Goal: Task Accomplishment & Management: Use online tool/utility

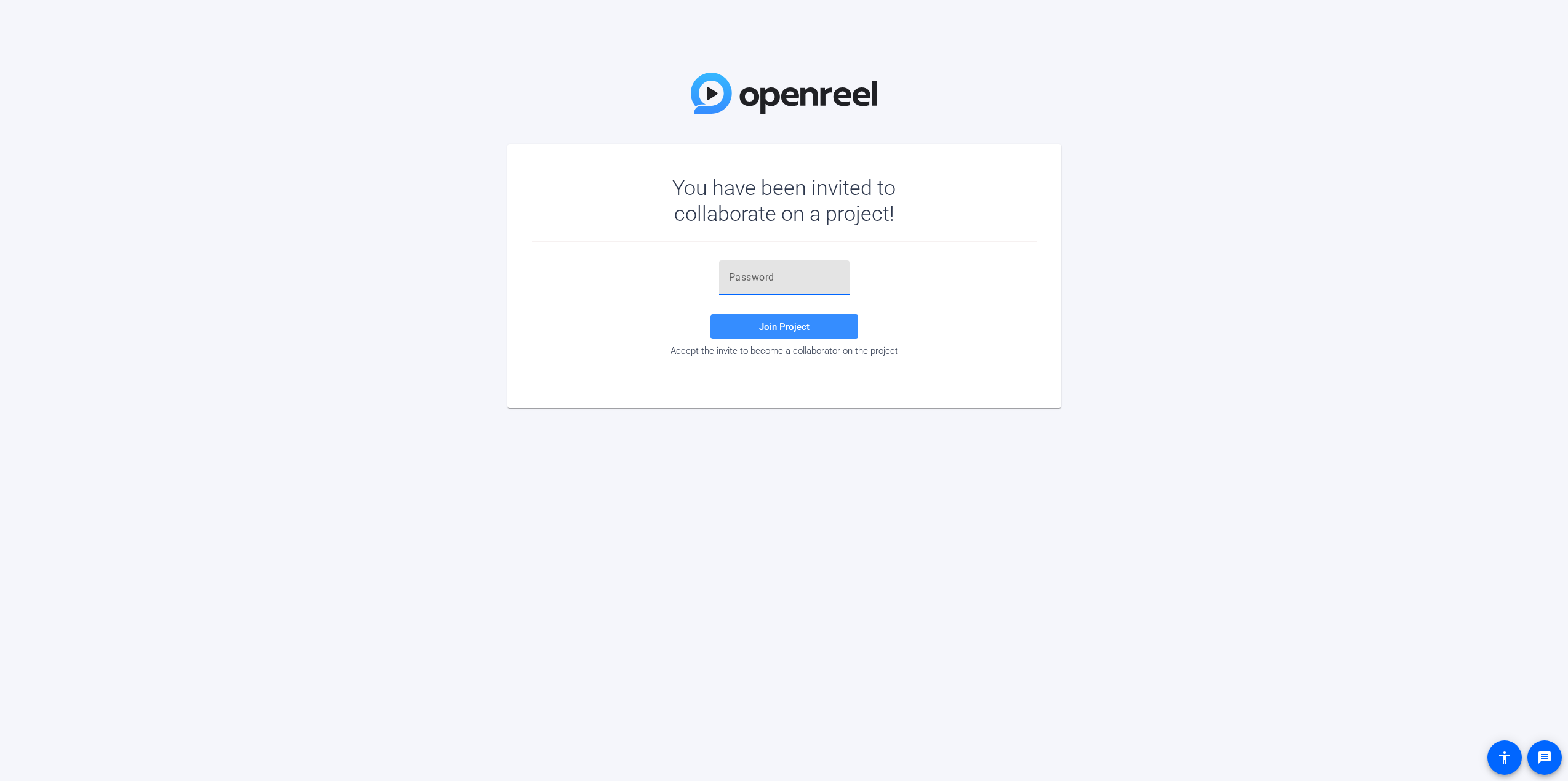
click at [798, 280] on input "text" at bounding box center [784, 277] width 110 height 15
paste input "3}+~2q"
type input "3}+~2q"
click at [760, 327] on span "Join Project" at bounding box center [784, 327] width 50 height 11
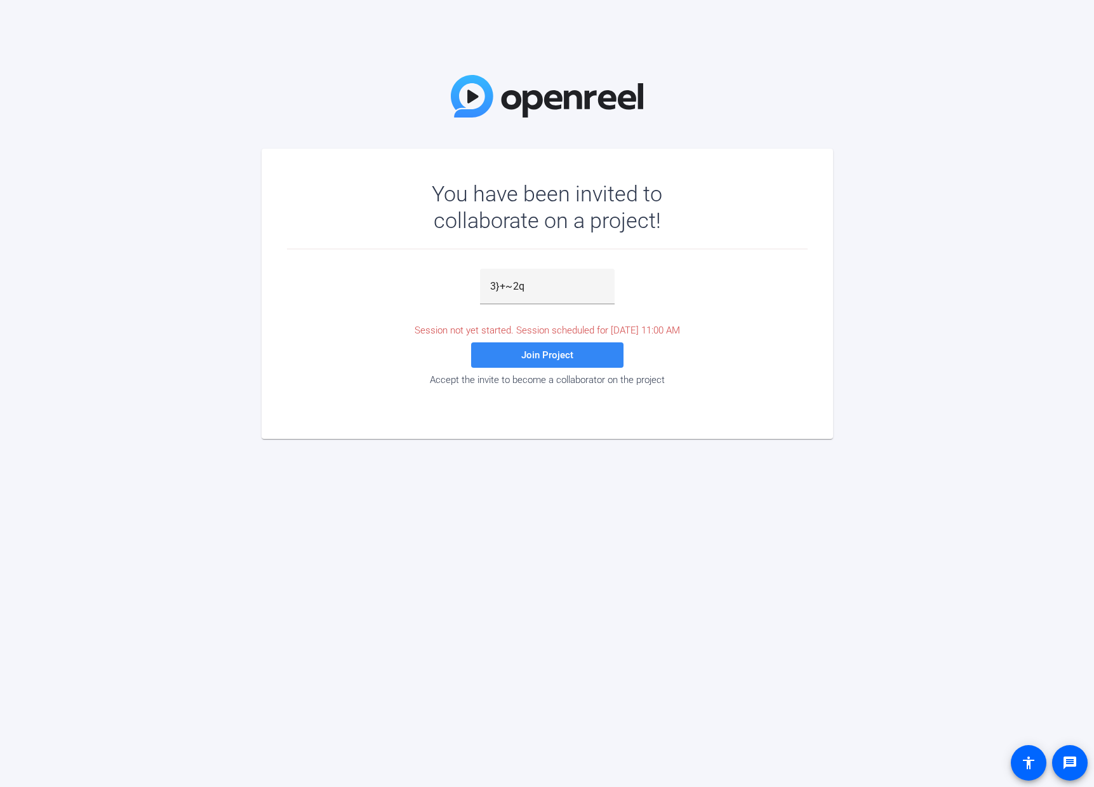
click at [559, 356] on span "Join Project" at bounding box center [547, 354] width 52 height 11
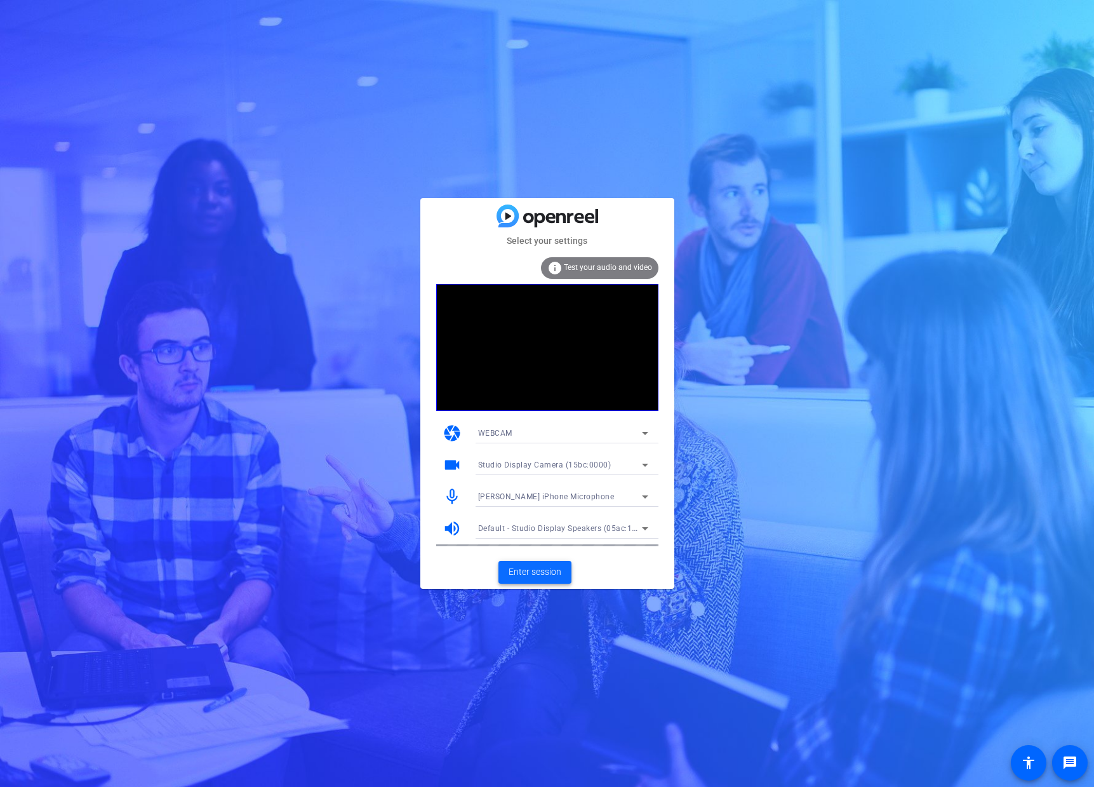
click at [533, 577] on span "Enter session" at bounding box center [535, 571] width 53 height 13
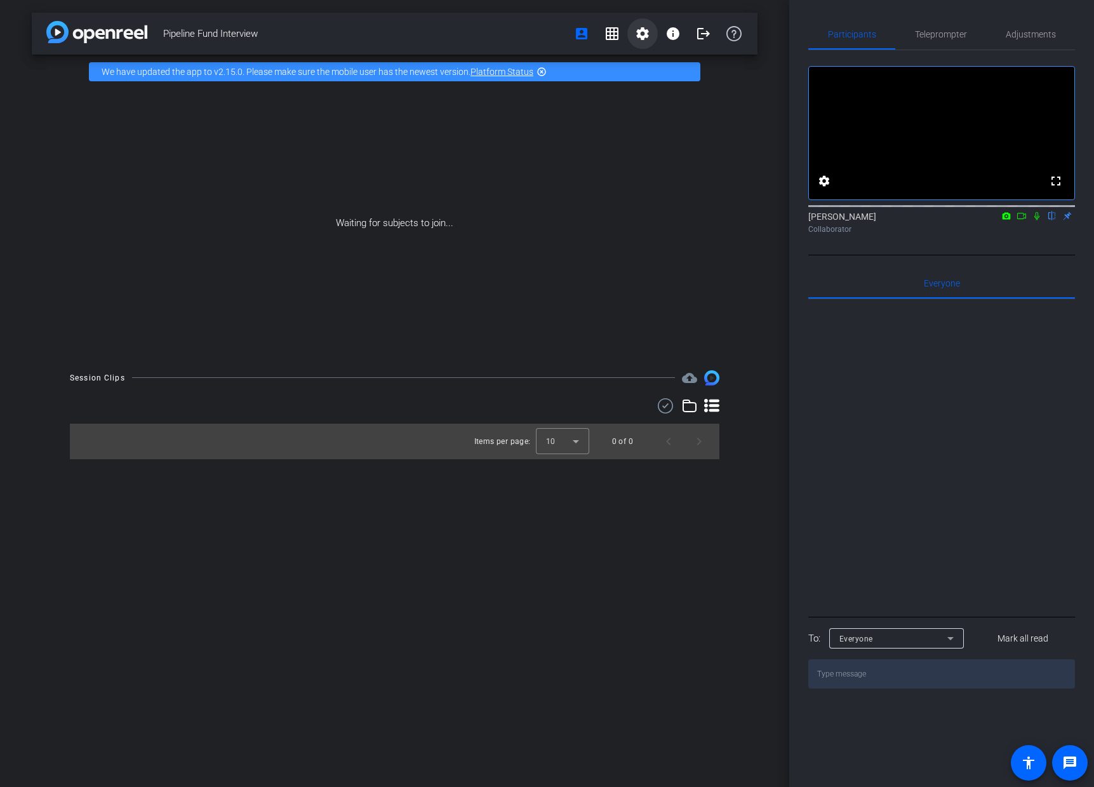
click at [640, 39] on mat-icon "settings" at bounding box center [642, 33] width 15 height 15
click at [667, 60] on span "Session Settings" at bounding box center [671, 60] width 67 height 15
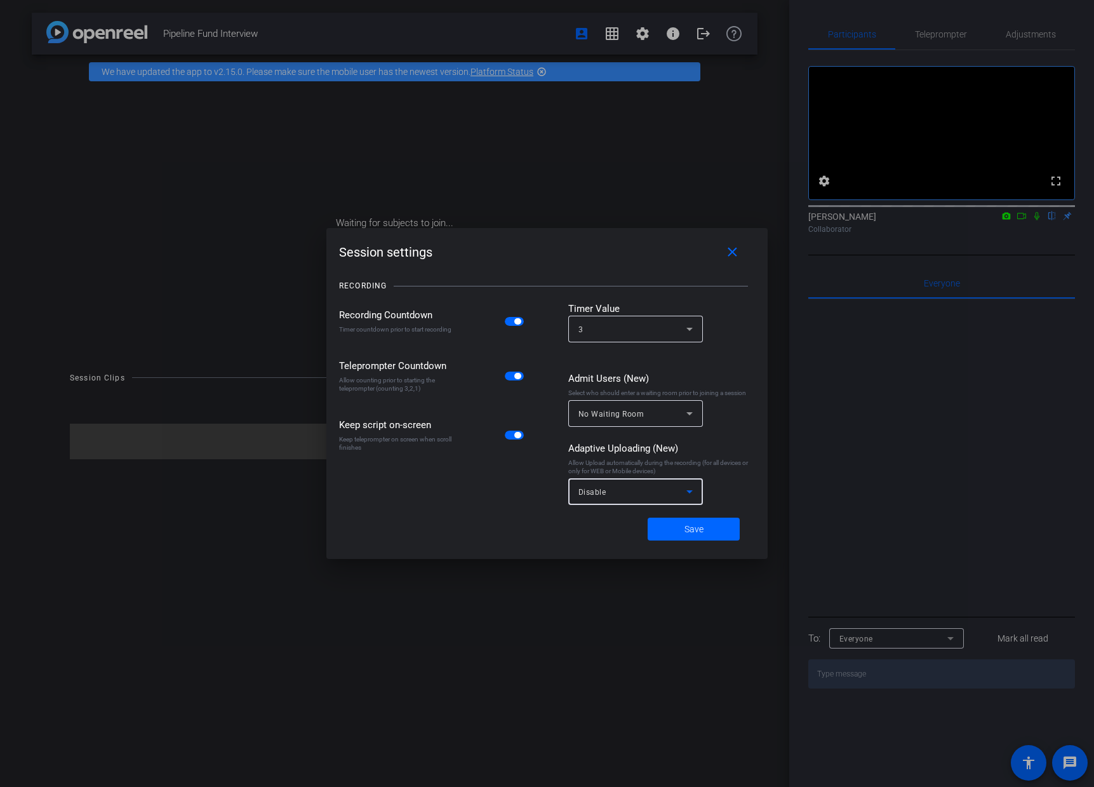
click at [595, 496] on span "Disable" at bounding box center [593, 492] width 28 height 9
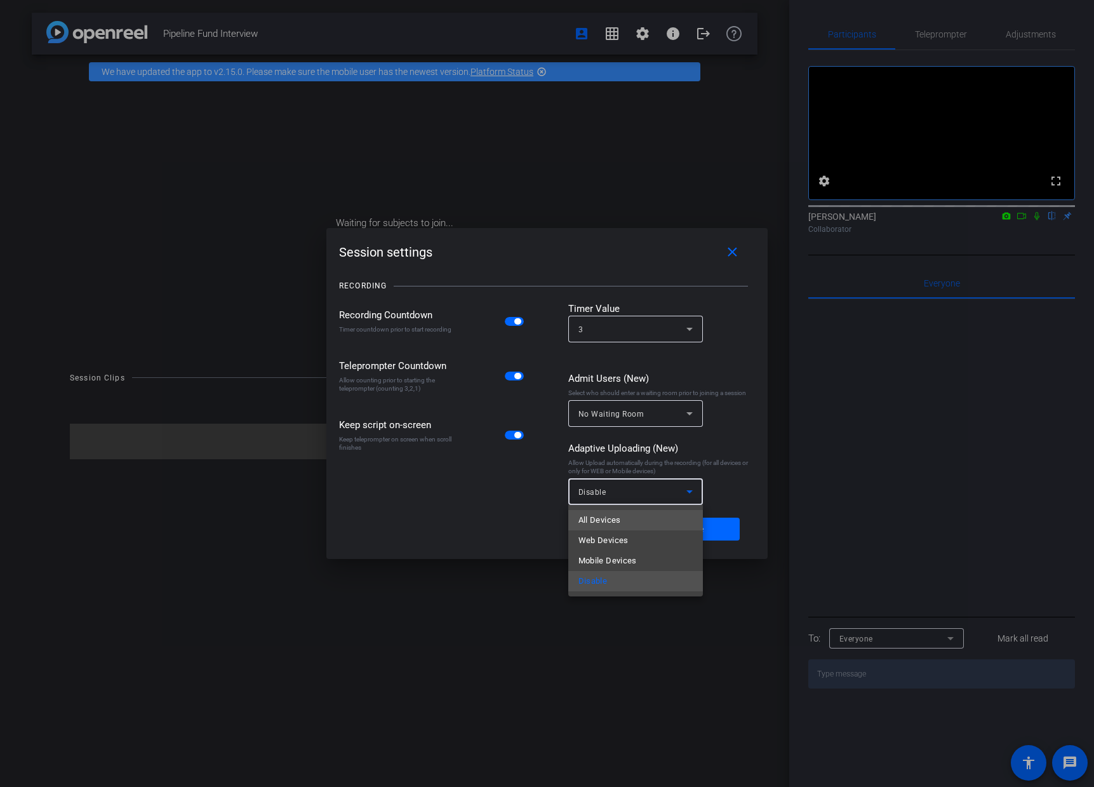
click at [607, 514] on span "All Devices" at bounding box center [600, 519] width 43 height 15
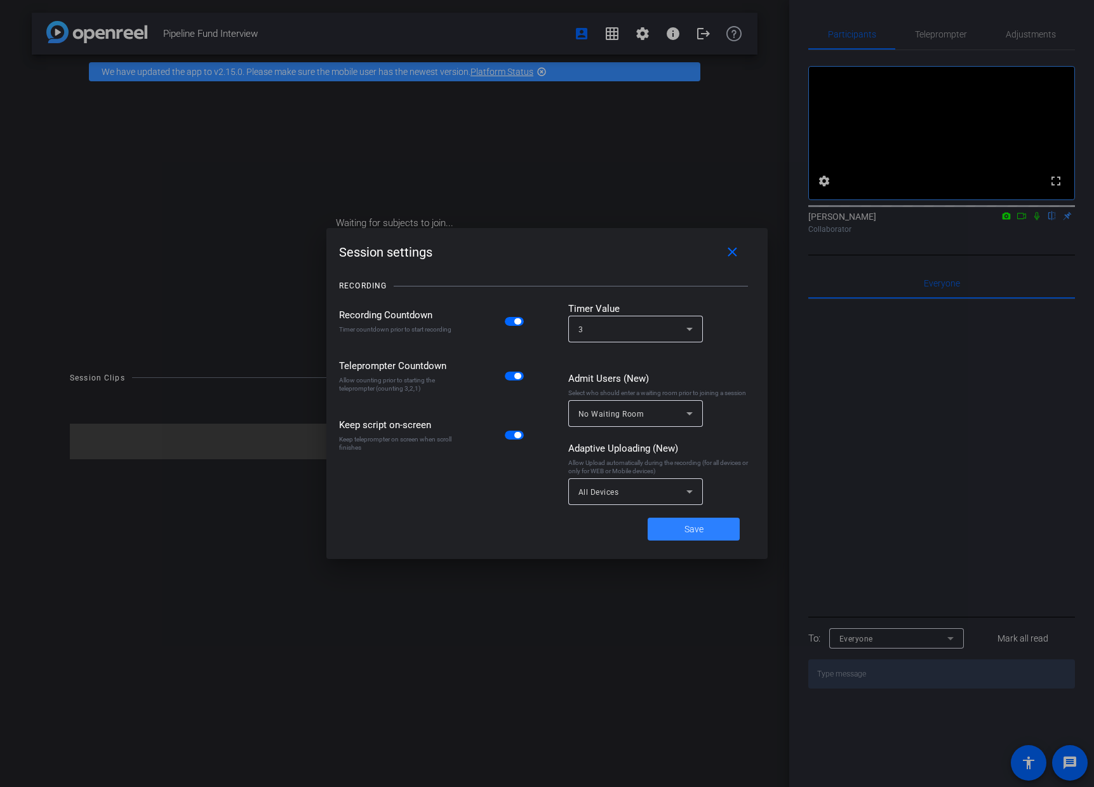
click at [705, 528] on span at bounding box center [694, 529] width 92 height 30
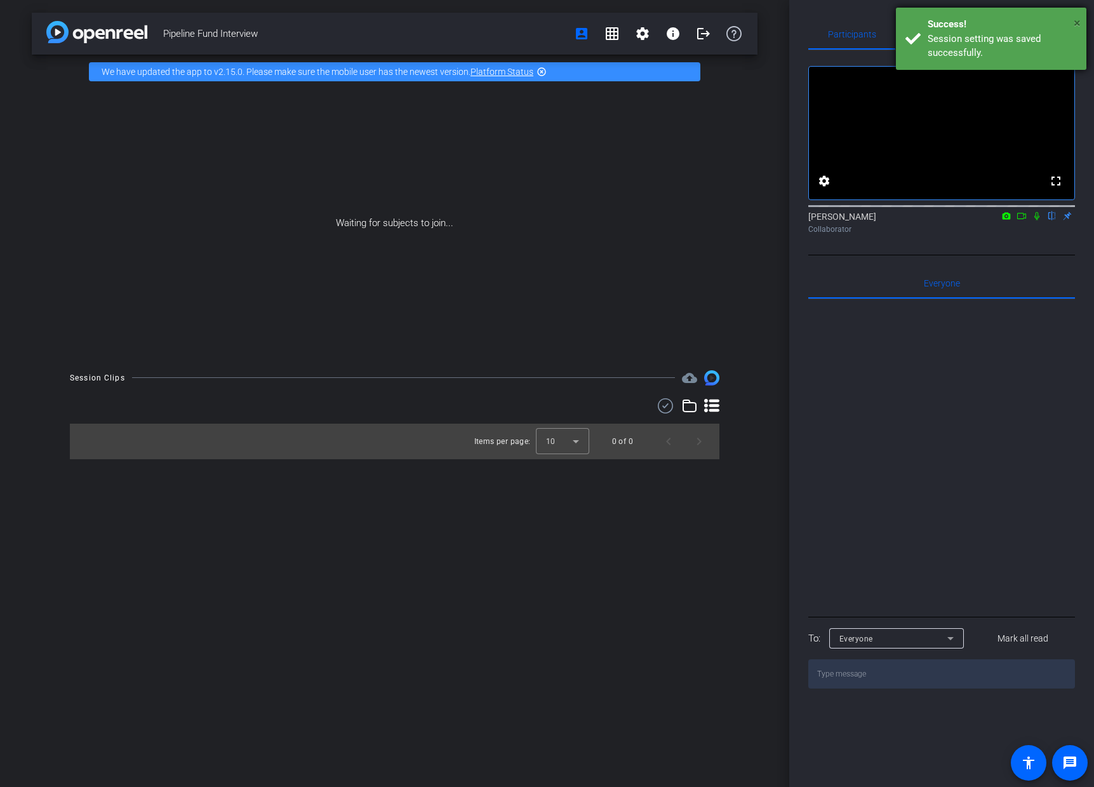
click at [1078, 20] on span "×" at bounding box center [1077, 22] width 7 height 15
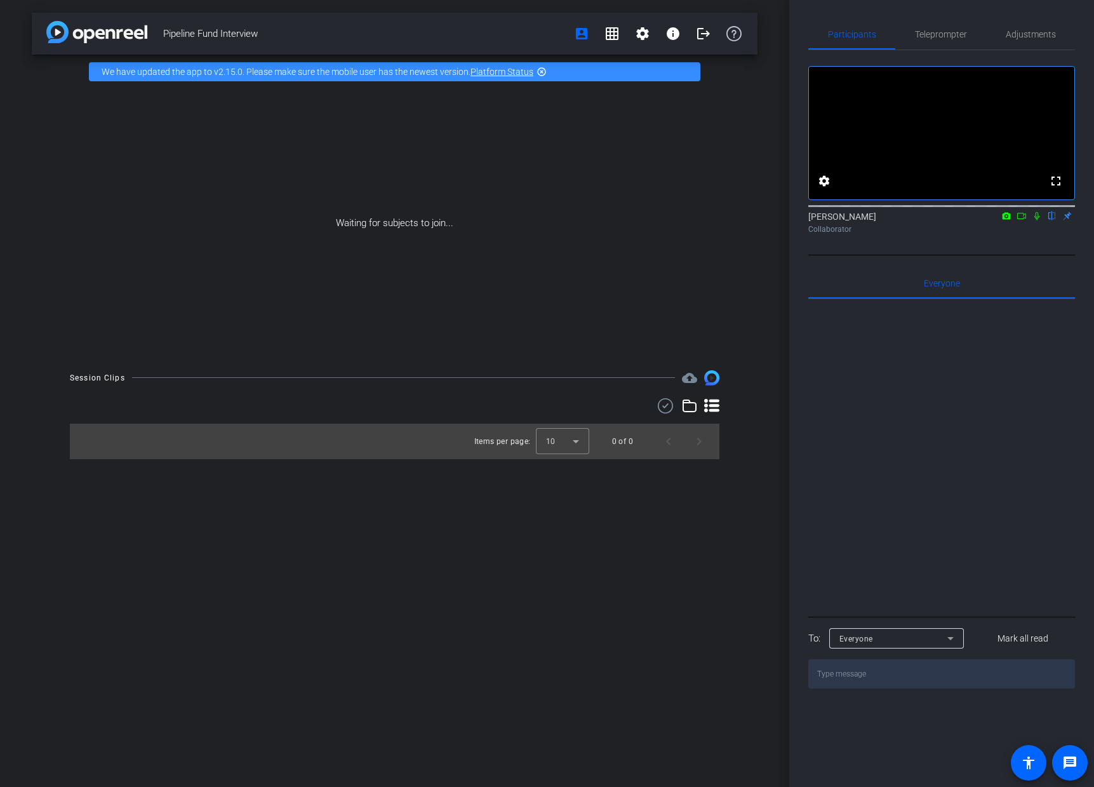
click at [1036, 220] on icon at bounding box center [1037, 215] width 10 height 9
click at [822, 189] on mat-icon "settings" at bounding box center [824, 180] width 15 height 15
click at [995, 274] on div at bounding box center [547, 393] width 1094 height 787
click at [1037, 220] on icon at bounding box center [1037, 215] width 10 height 9
